Goal: Transaction & Acquisition: Purchase product/service

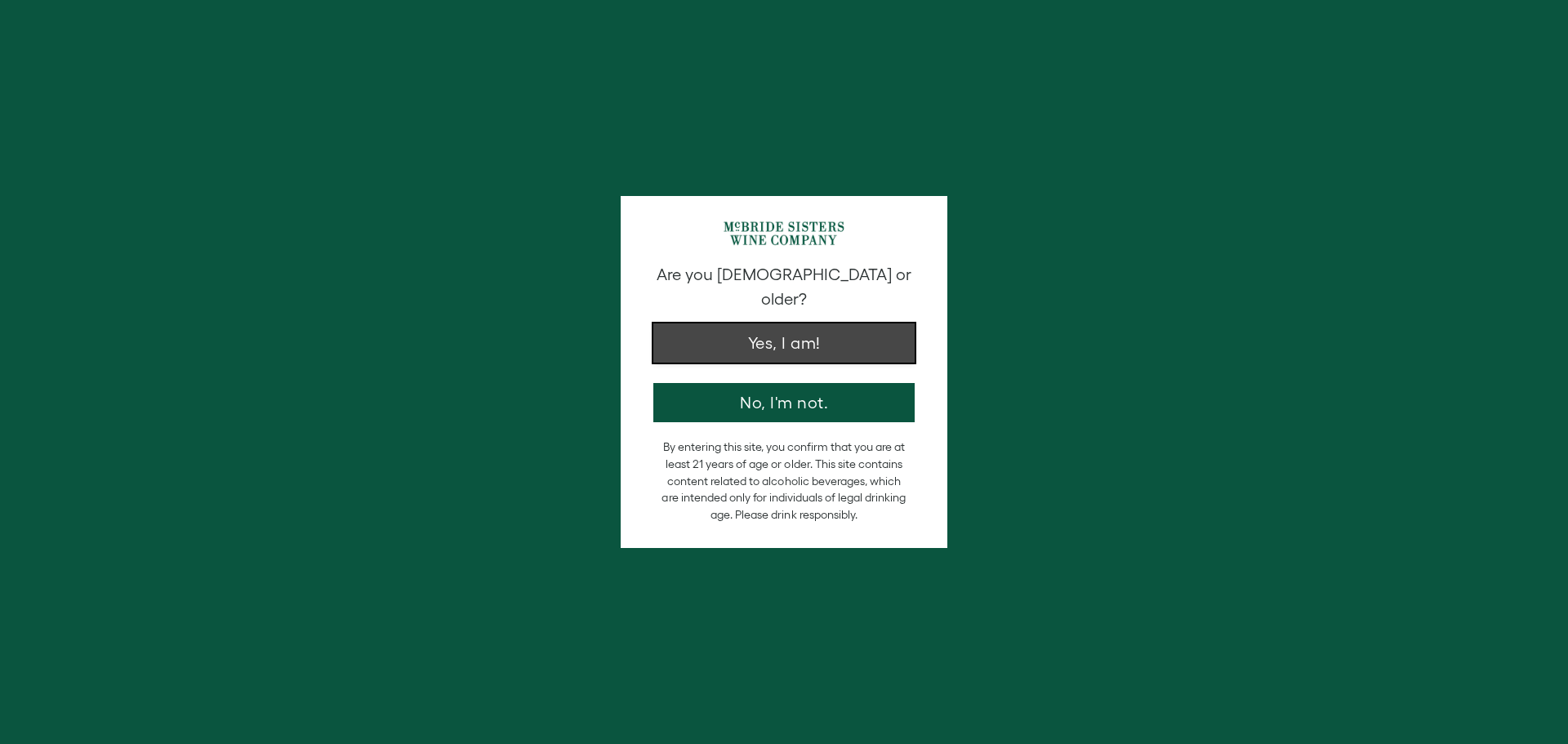
click at [790, 324] on button "Yes, I am!" at bounding box center [784, 343] width 262 height 39
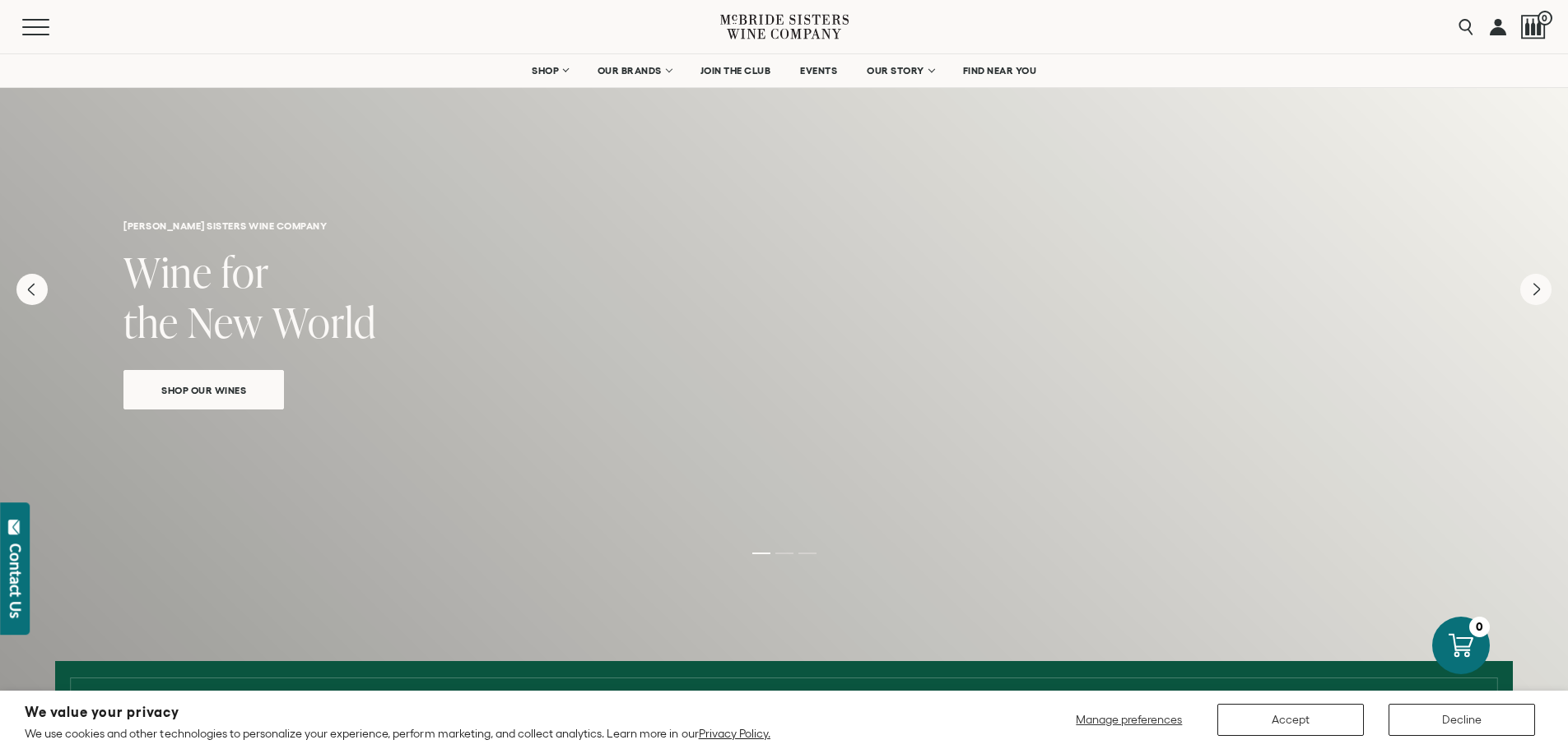
click at [1504, 26] on link at bounding box center [1497, 26] width 16 height 54
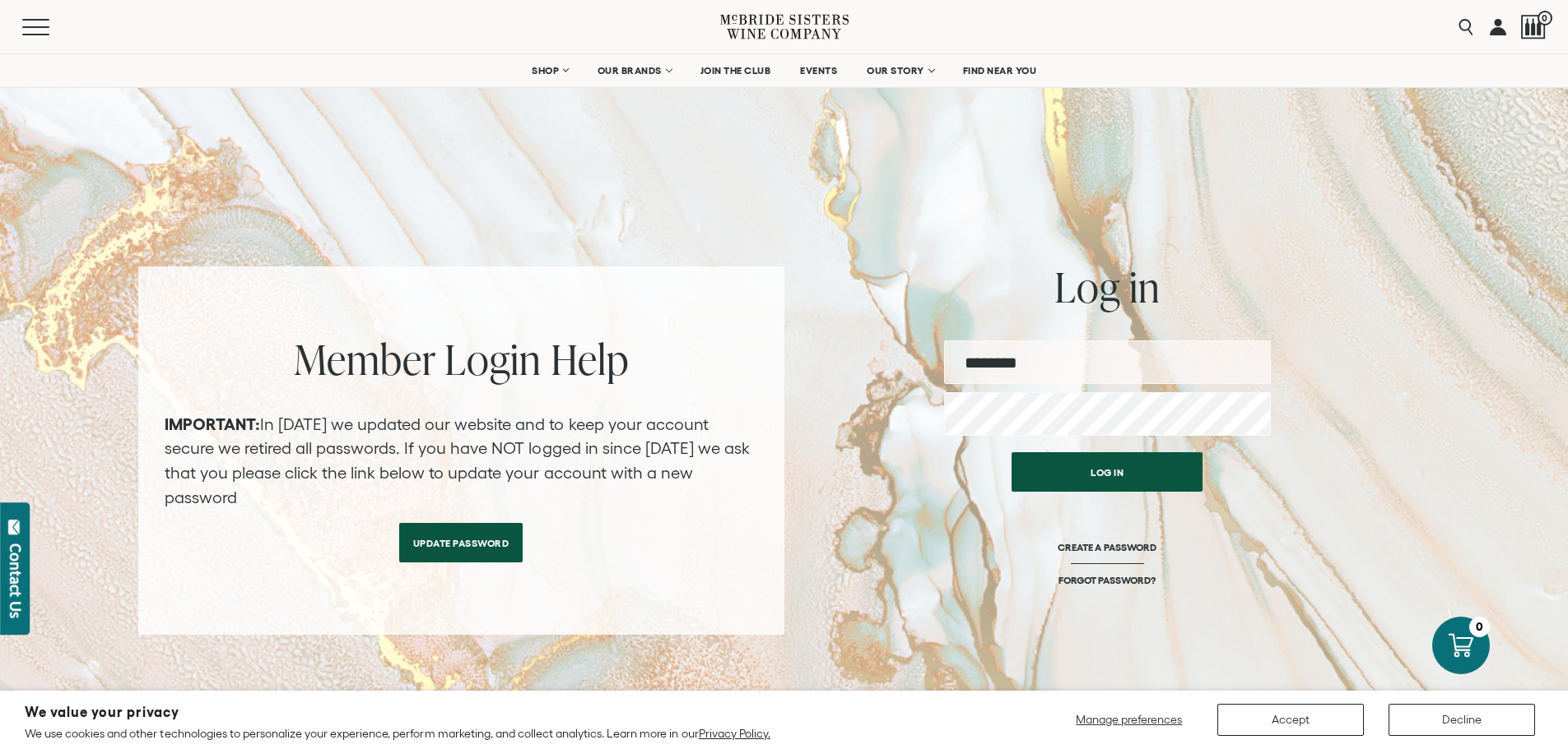
type input "**********"
click at [1278, 718] on button "Accept" at bounding box center [1291, 720] width 147 height 32
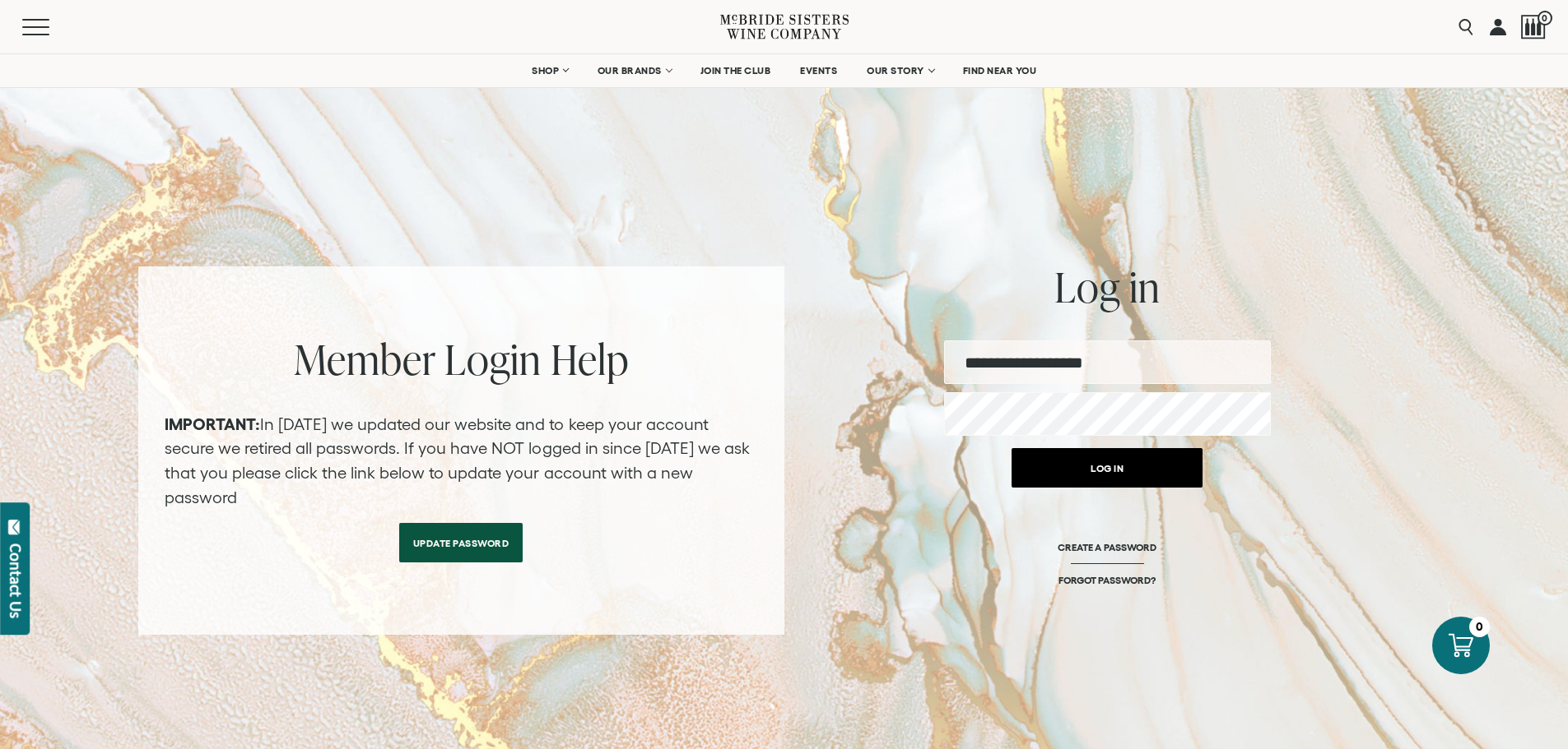
click at [1105, 472] on button "Log in" at bounding box center [1107, 468] width 191 height 39
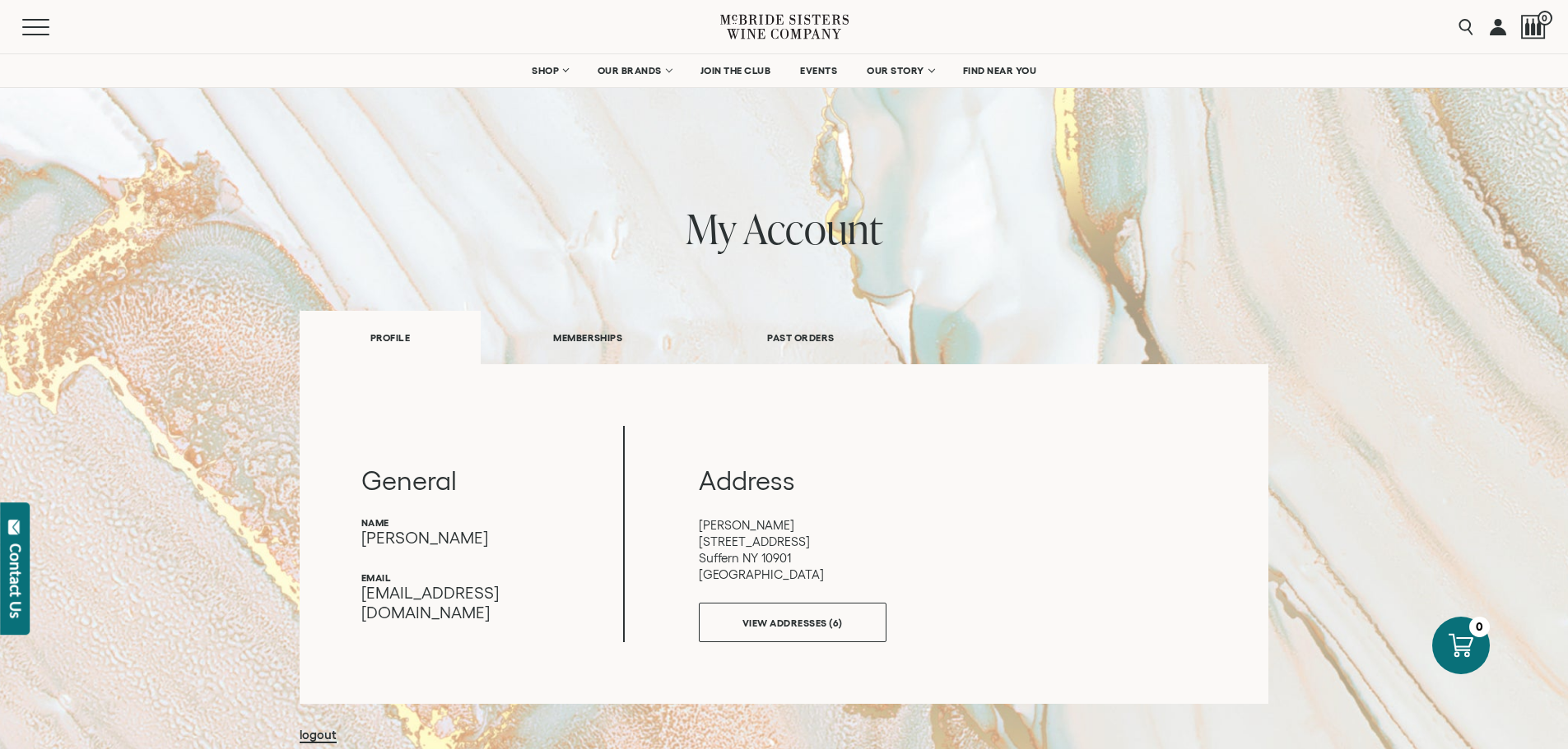
click at [585, 328] on link "MEMBERSHIPS" at bounding box center [587, 338] width 214 height 57
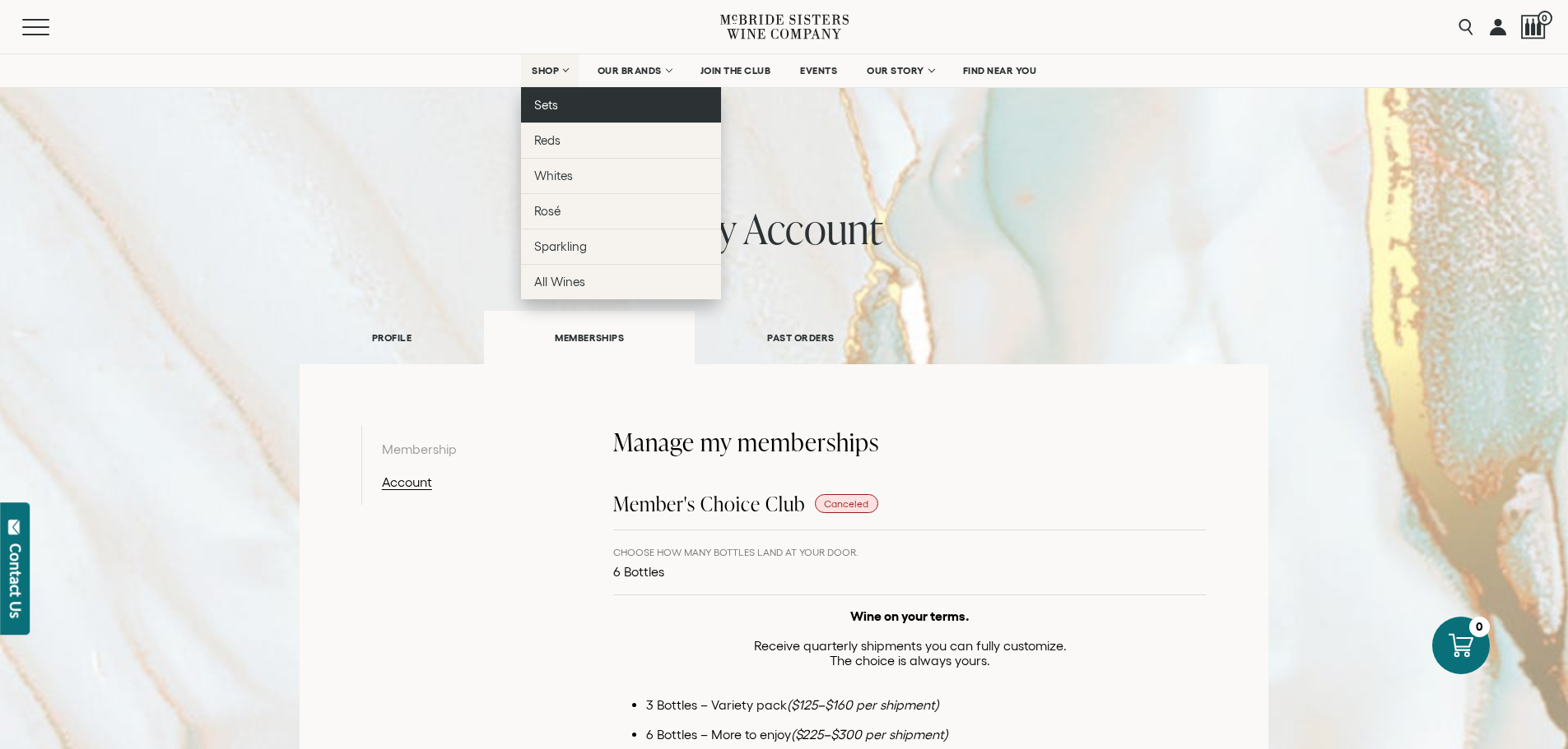
click at [550, 108] on span "Sets" at bounding box center [546, 105] width 24 height 14
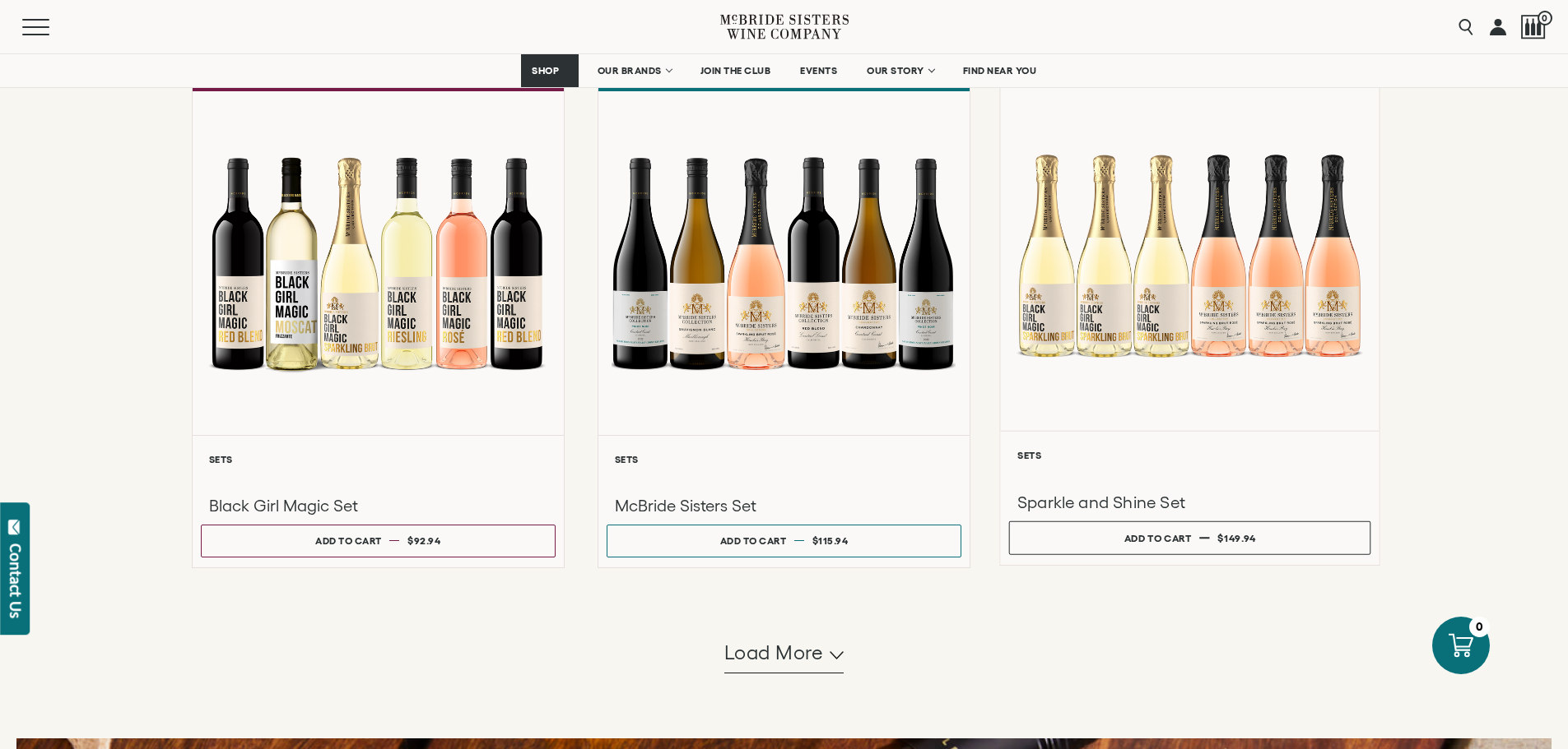
scroll to position [1316, 0]
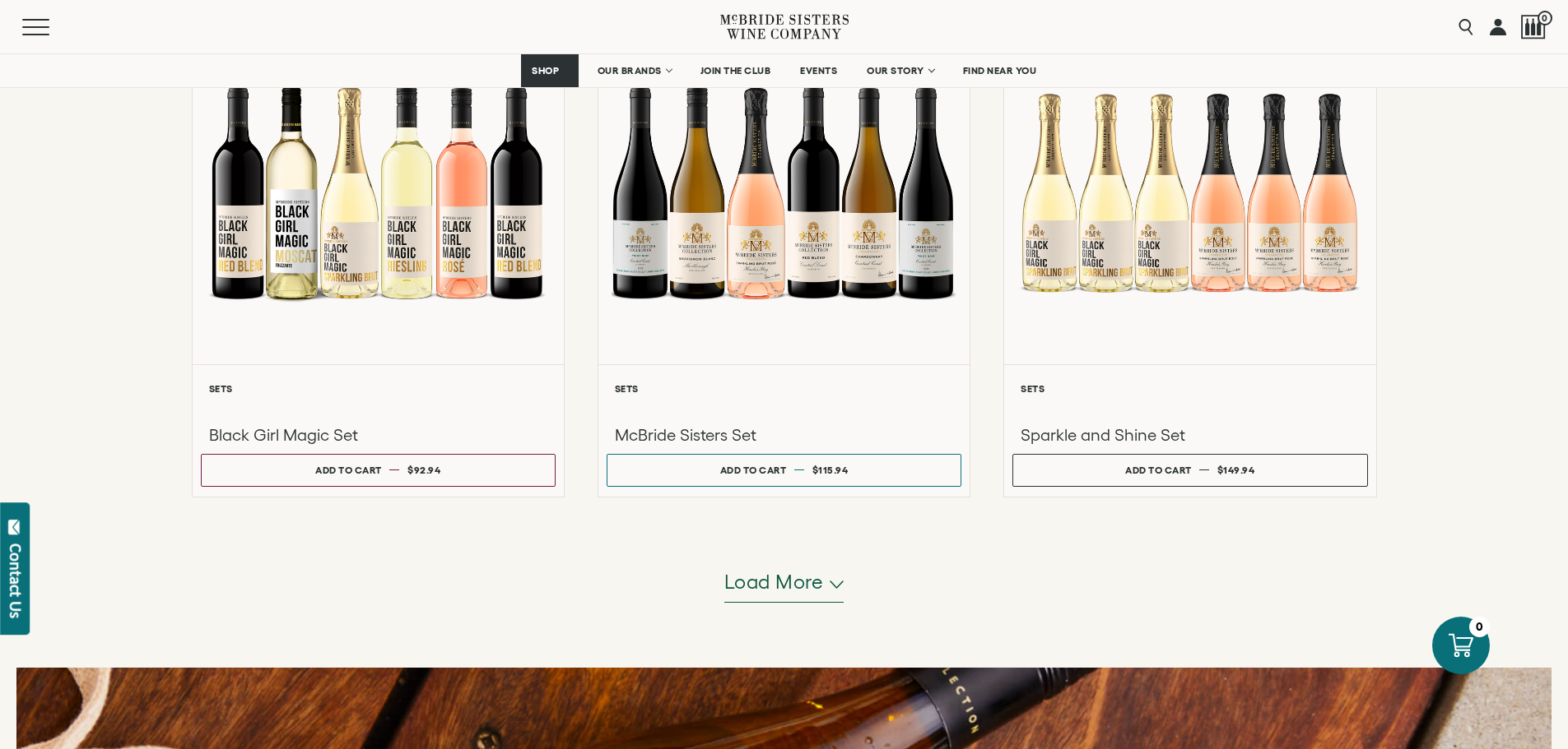
click at [789, 588] on span "Load more" at bounding box center [774, 582] width 100 height 28
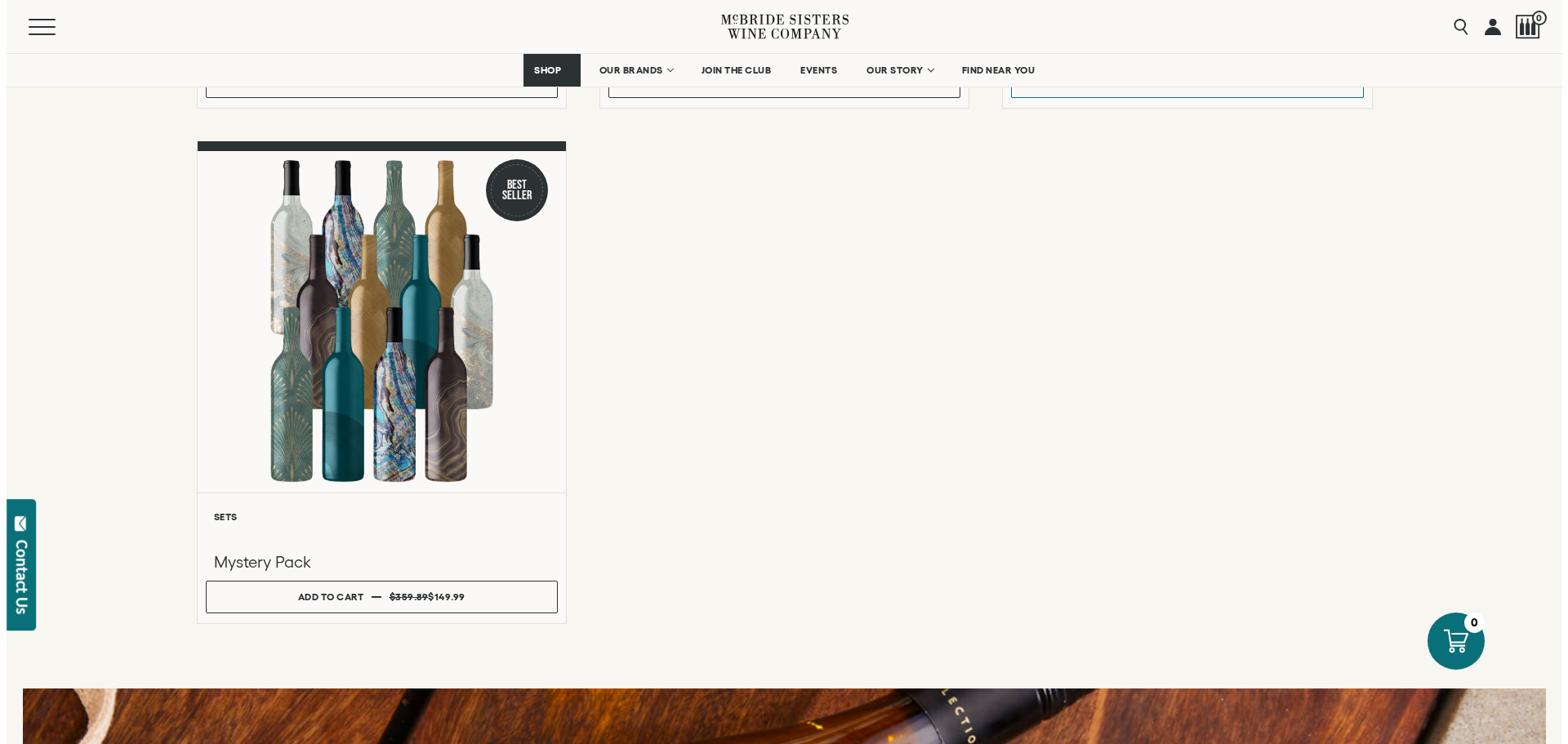
scroll to position [2206, 0]
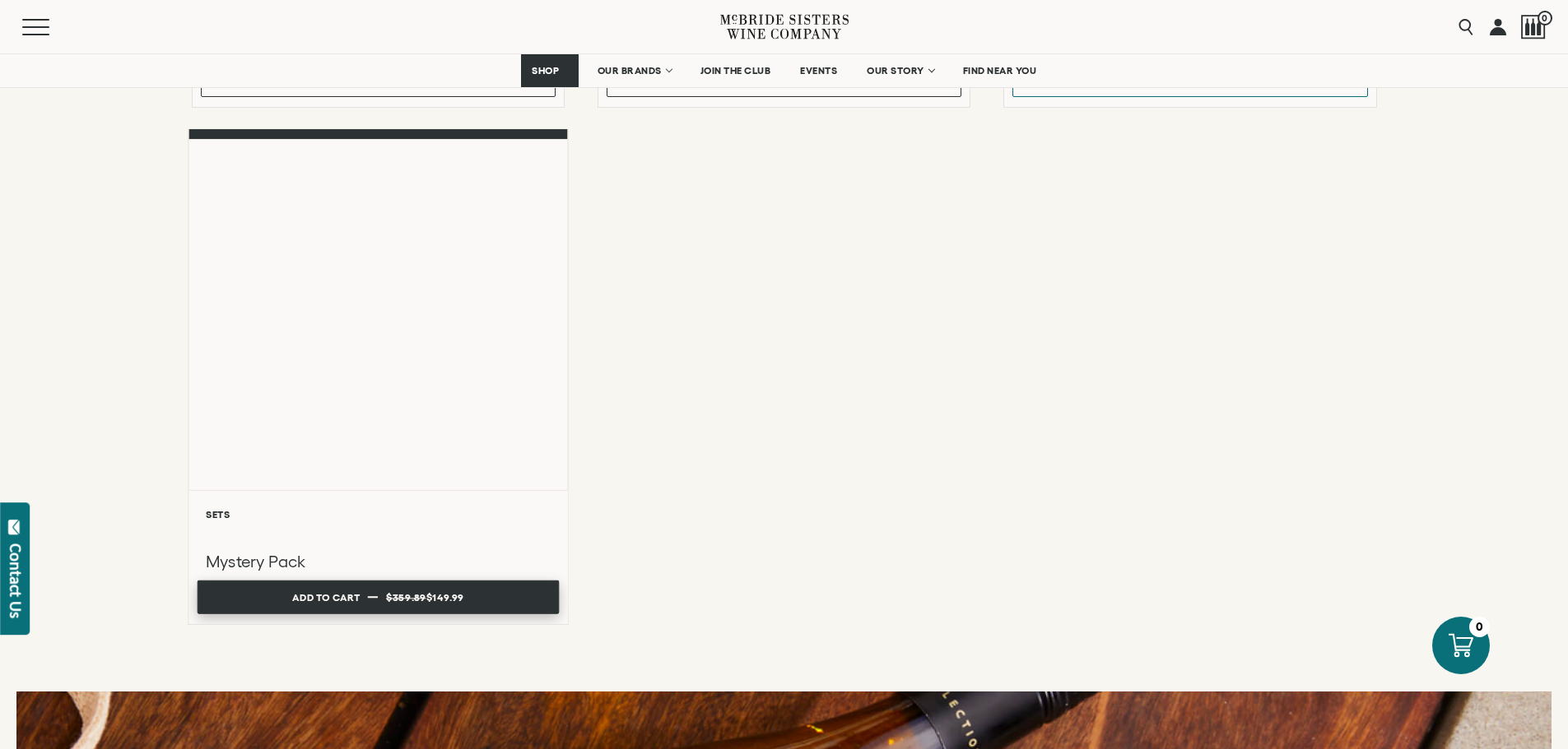
click at [470, 604] on button "Add to cart Regular price $149.99 Regular price $359.89 Sale price $149.99 Unit…" at bounding box center [377, 598] width 362 height 34
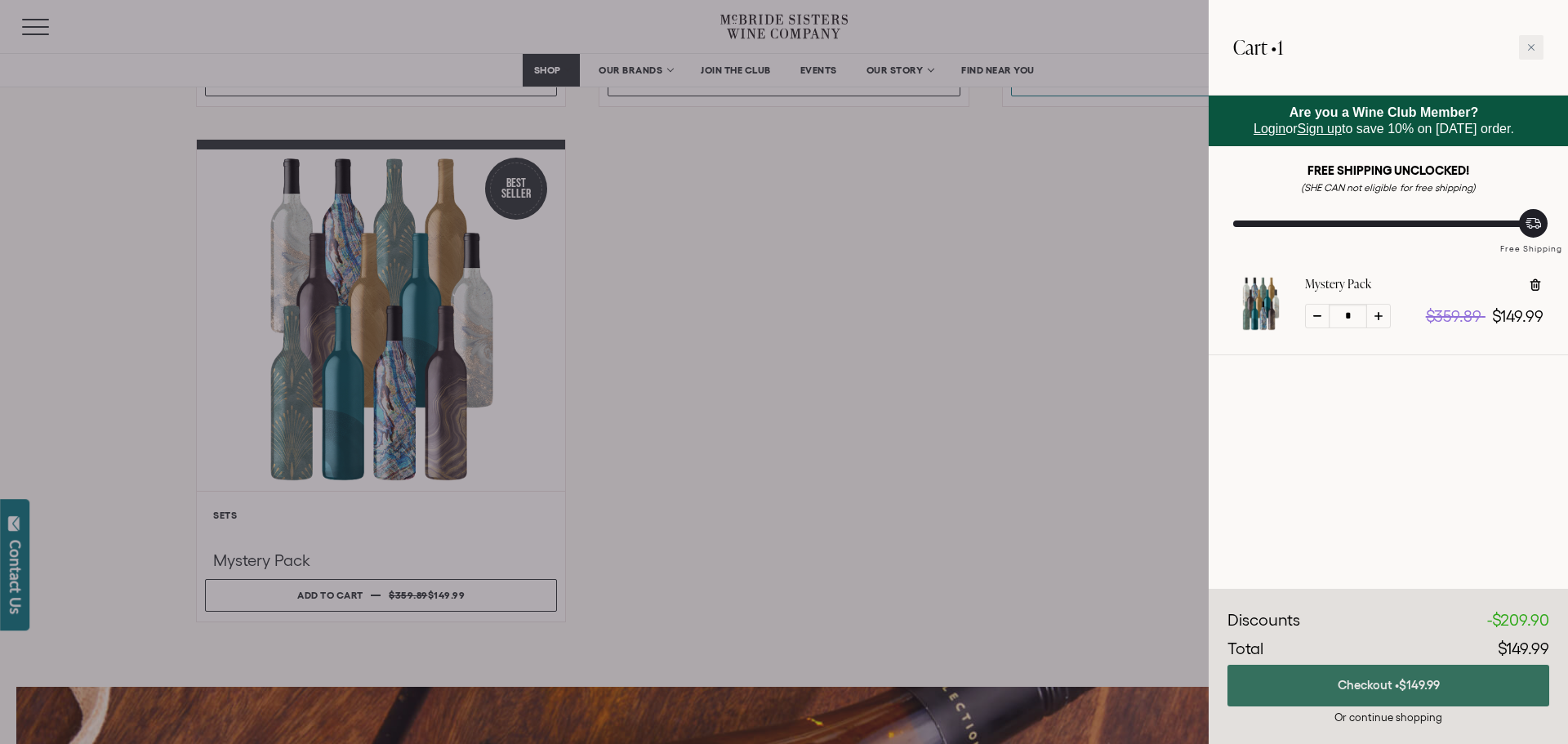
click at [1372, 679] on button "Checkout • $149.99" at bounding box center [1388, 686] width 322 height 42
